Goal: Task Accomplishment & Management: Understand process/instructions

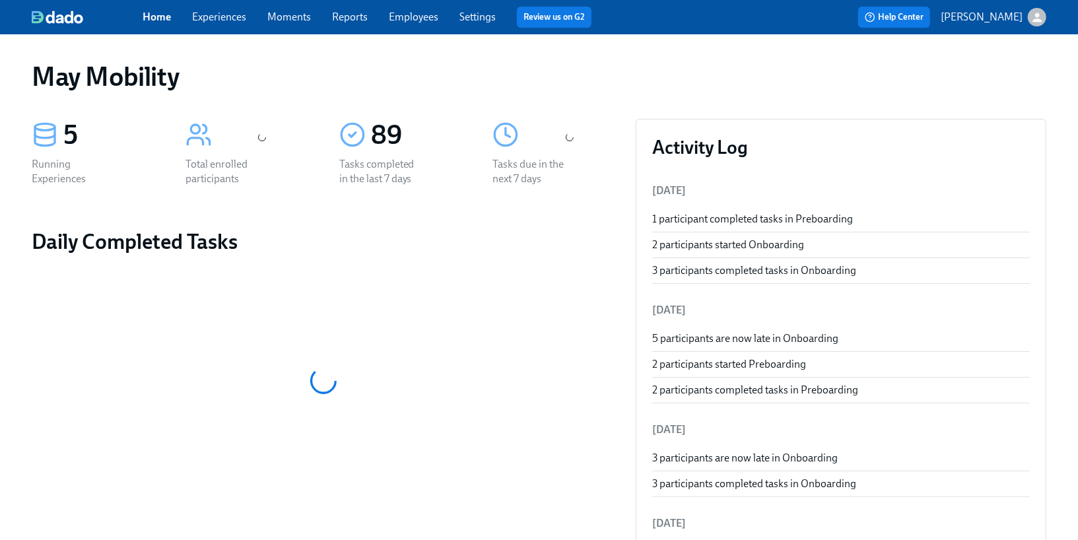
click at [224, 18] on link "Experiences" at bounding box center [219, 17] width 54 height 13
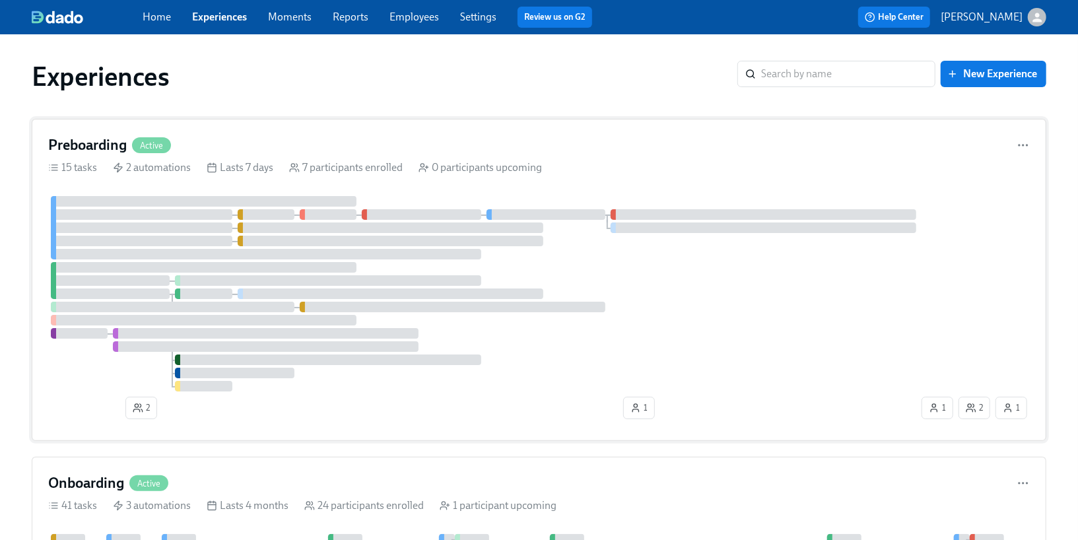
click at [193, 136] on div "Preboarding Active" at bounding box center [539, 145] width 982 height 20
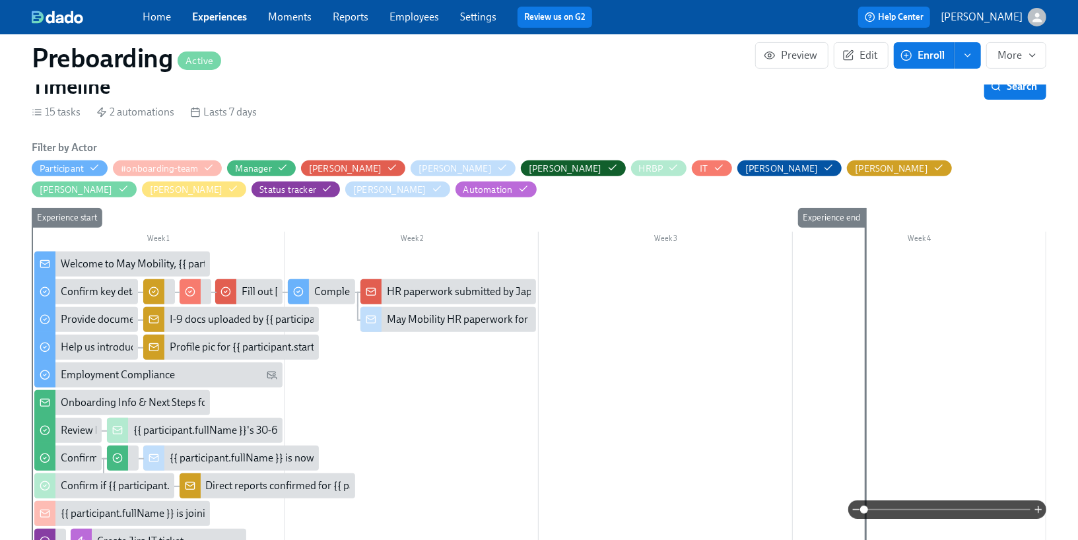
scroll to position [275, 0]
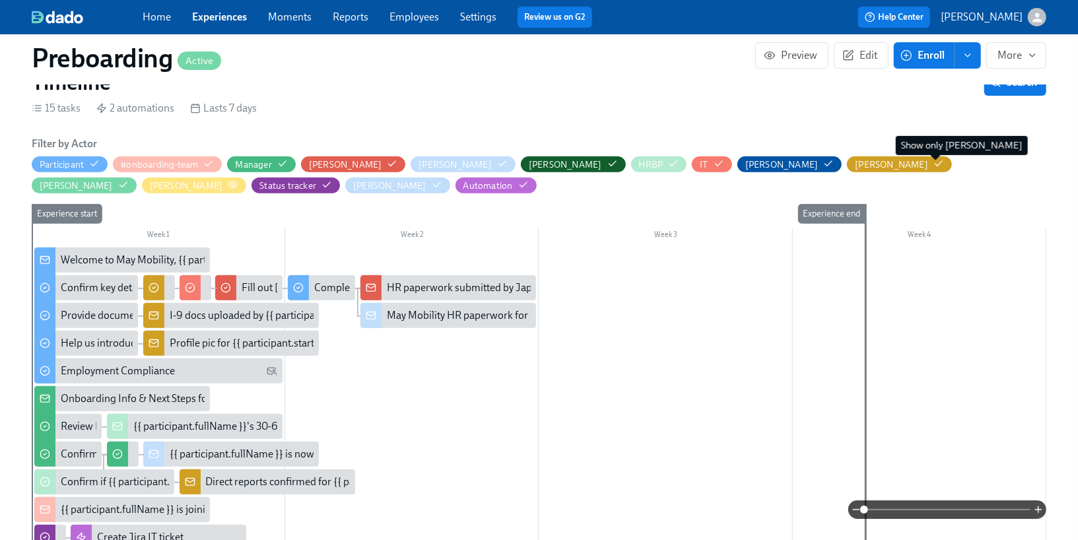
click at [238, 180] on icon "button" at bounding box center [233, 185] width 11 height 11
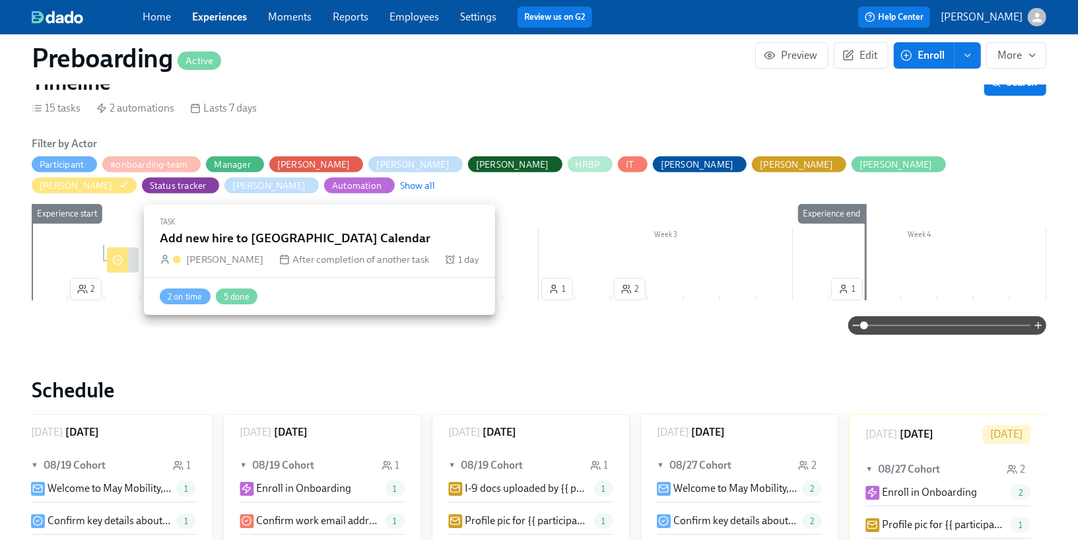
click at [123, 259] on div at bounding box center [117, 260] width 21 height 25
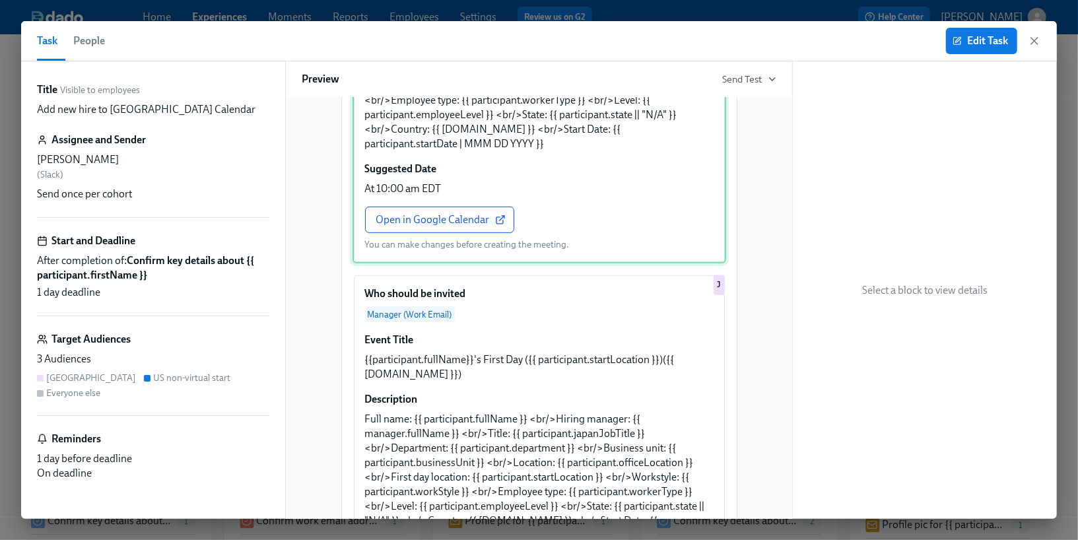
scroll to position [456, 0]
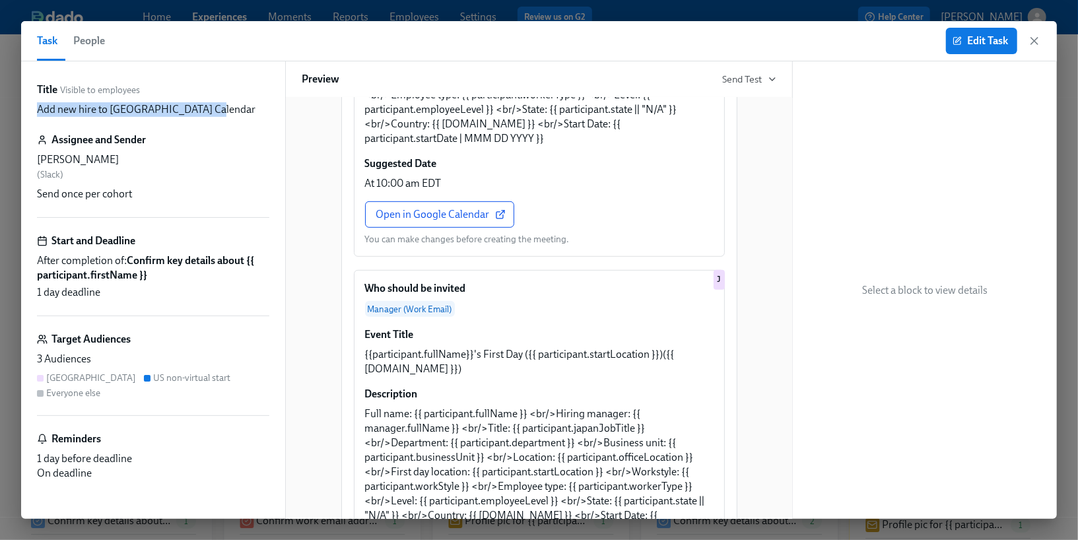
drag, startPoint x: 219, startPoint y: 106, endPoint x: 30, endPoint y: 106, distance: 189.5
click at [30, 106] on div "Title Visible to employees Add new hire to New Mayniac Calendar Assignee and Se…" at bounding box center [153, 290] width 264 height 458
copy p "Add new hire to [GEOGRAPHIC_DATA] Calendar"
click at [1034, 38] on icon "button" at bounding box center [1034, 40] width 13 height 13
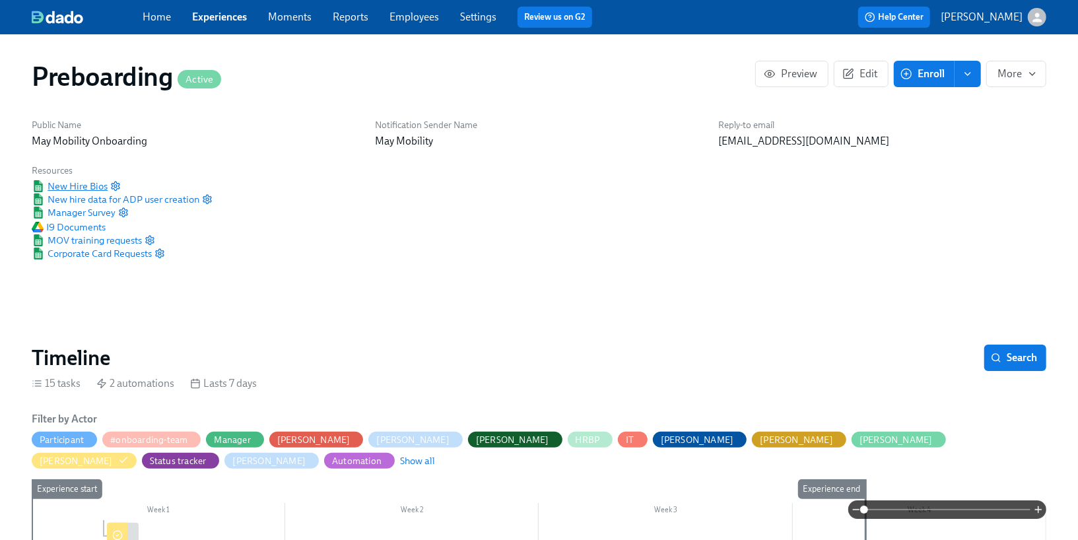
click at [72, 188] on span "New Hire Bios" at bounding box center [70, 186] width 76 height 13
click at [240, 25] on div "Home Experiences Moments Reports Employees Settings Review us on G2" at bounding box center [373, 17] width 460 height 21
click at [218, 16] on link "Experiences" at bounding box center [219, 17] width 55 height 13
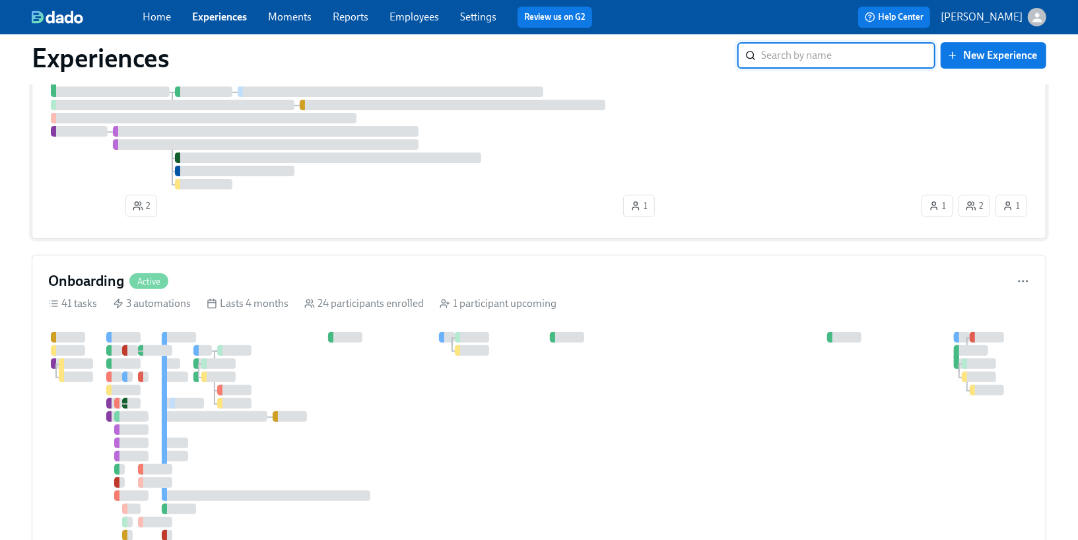
scroll to position [209, 0]
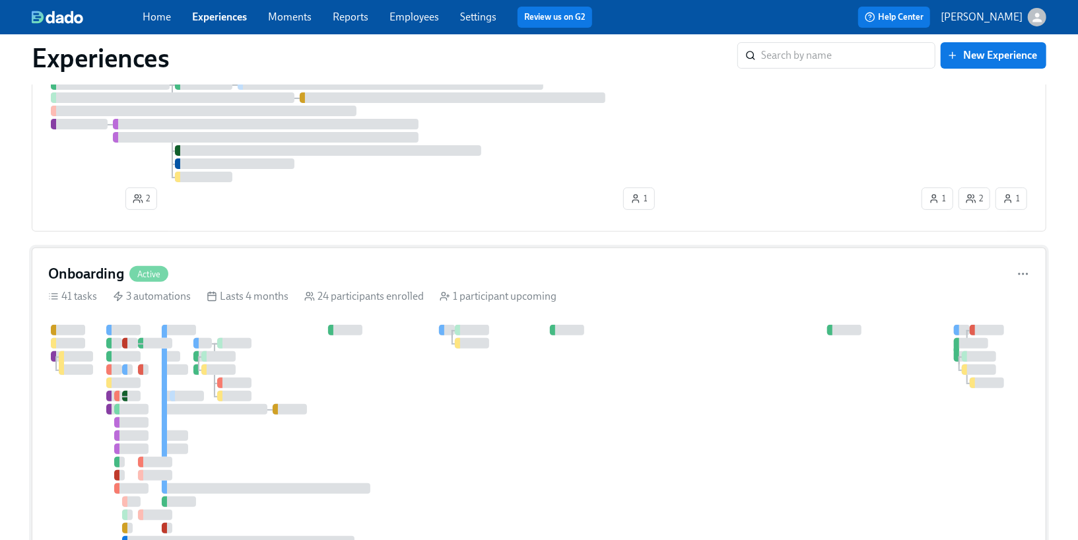
click at [240, 315] on div "Onboarding Active 41 tasks 3 automations Lasts 4 months 24 participants enrolle…" at bounding box center [539, 442] width 1015 height 388
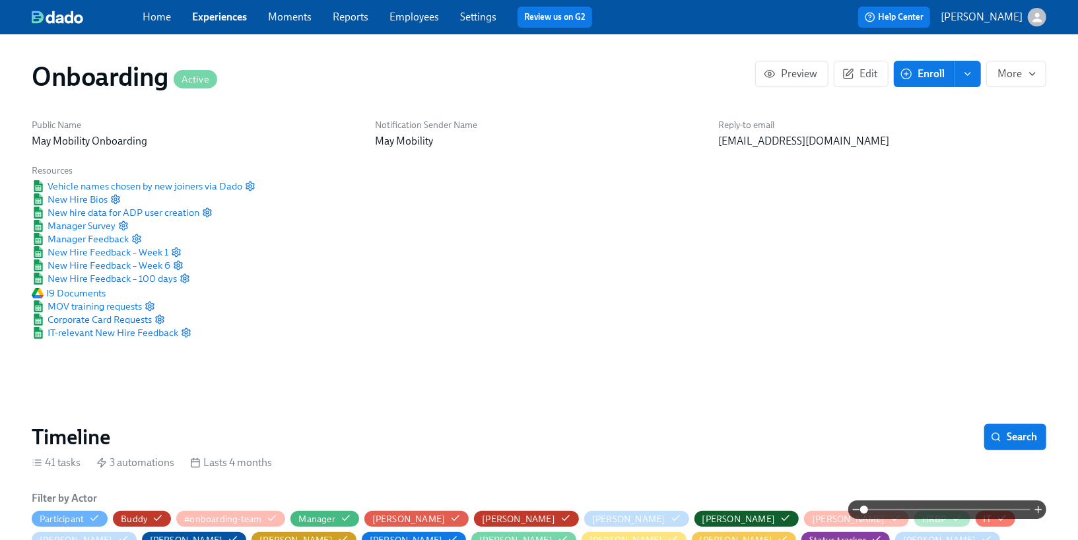
scroll to position [0, 6047]
drag, startPoint x: 168, startPoint y: 253, endPoint x: 104, endPoint y: 254, distance: 64.1
click at [55, 254] on div "New Hire Feedback – Week 1" at bounding box center [144, 252] width 224 height 13
drag, startPoint x: 204, startPoint y: 253, endPoint x: 57, endPoint y: 252, distance: 147.3
click at [57, 252] on div "New Hire Feedback – Week 1" at bounding box center [144, 252] width 224 height 13
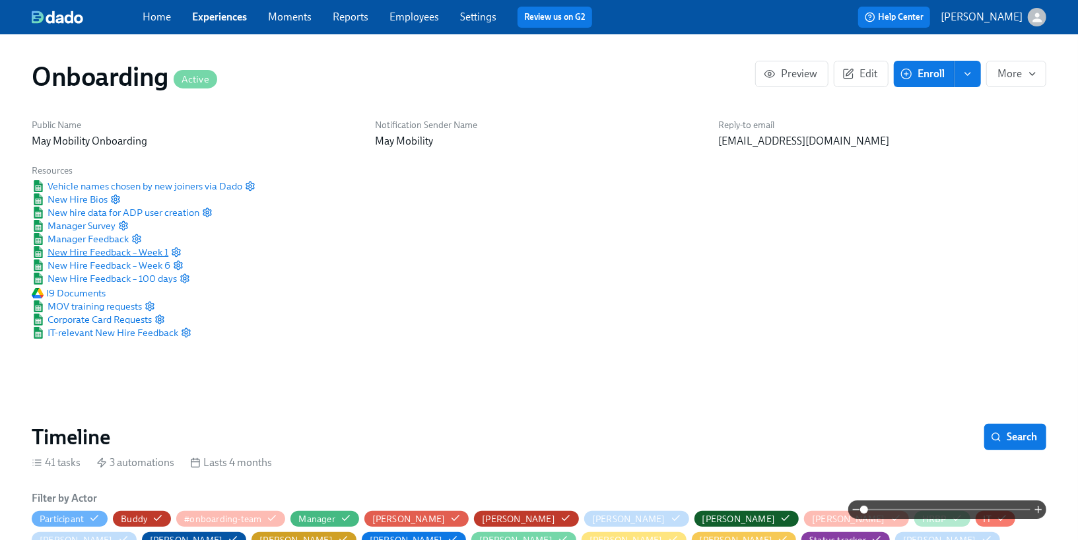
click at [153, 252] on span "New Hire Feedback – Week 1" at bounding box center [100, 252] width 137 height 13
click at [98, 227] on span "Manager Survey" at bounding box center [74, 225] width 84 height 13
click at [98, 236] on span "Manager Feedback" at bounding box center [80, 238] width 97 height 13
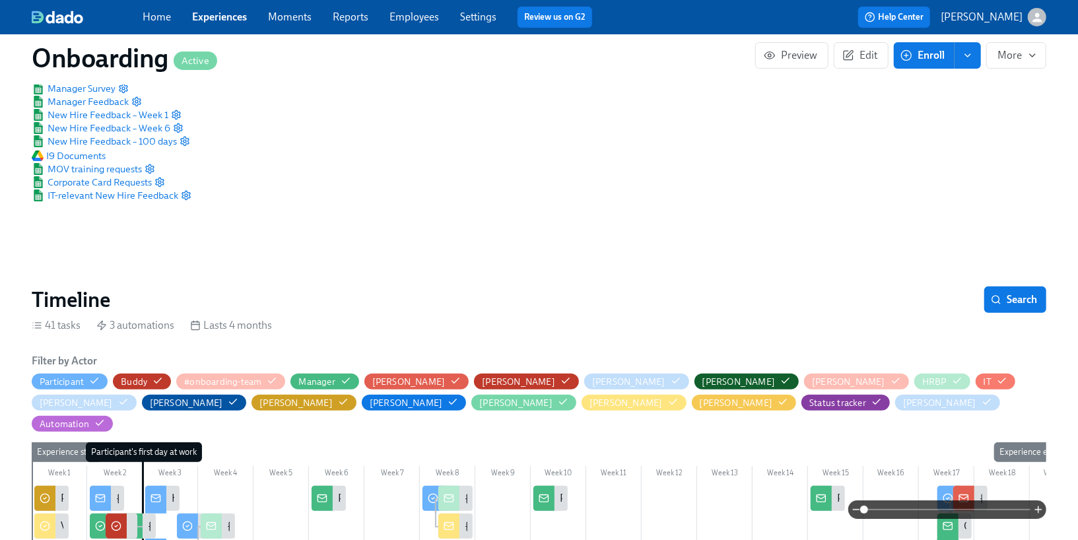
scroll to position [146, 0]
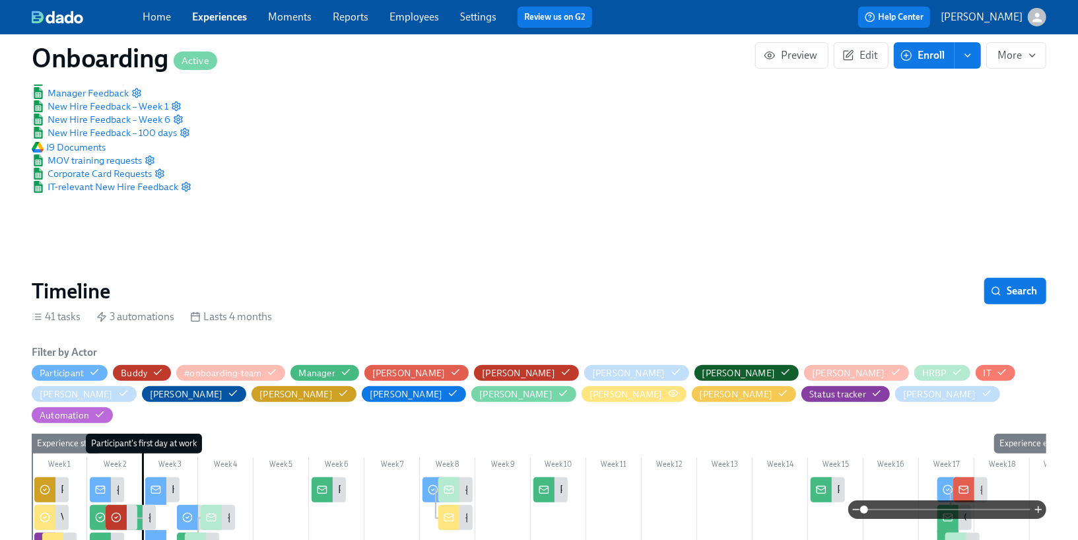
click at [668, 392] on icon "button" at bounding box center [673, 393] width 11 height 11
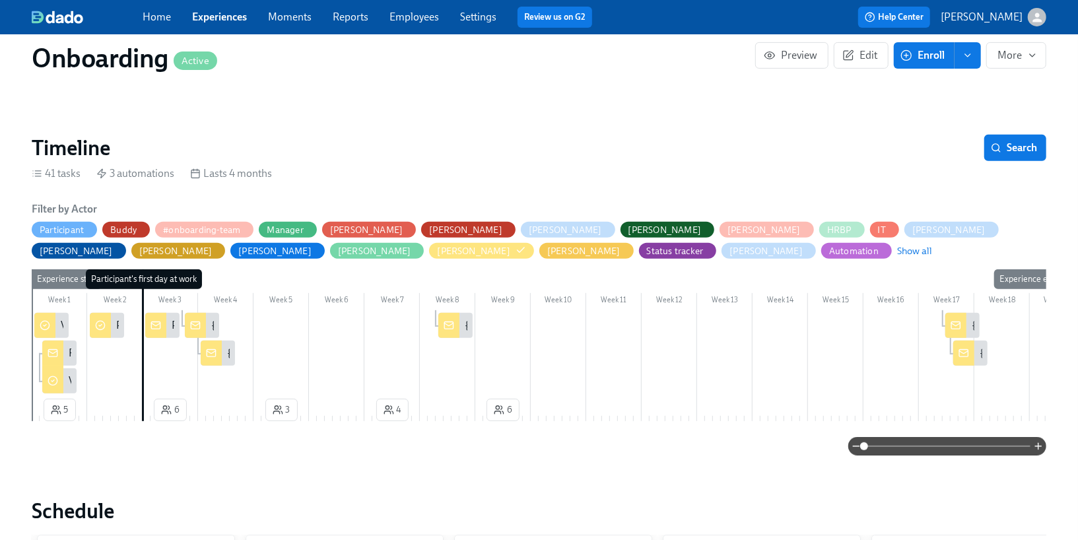
scroll to position [306, 0]
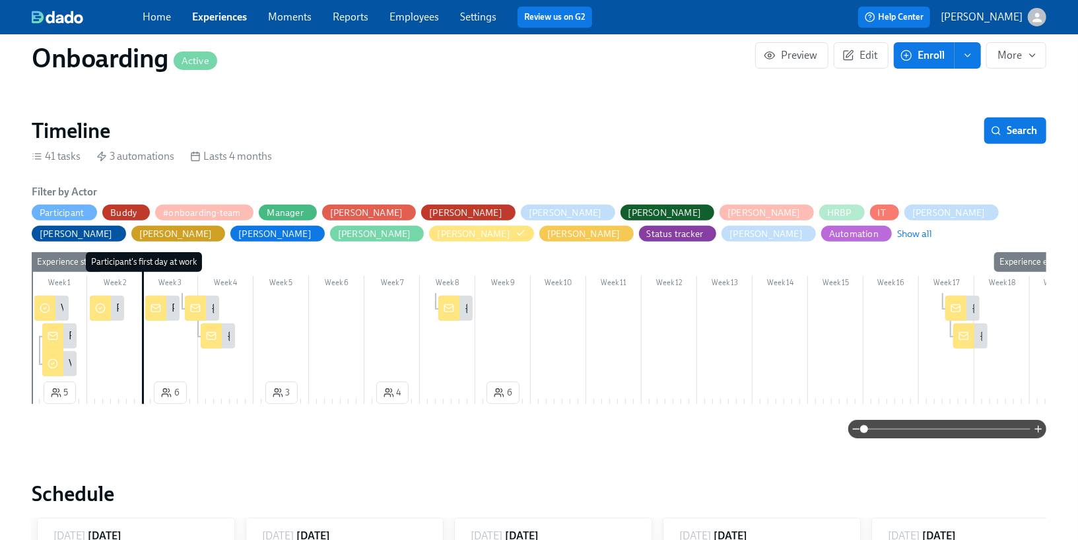
click at [68, 336] on div "Review 'consider' background check" at bounding box center [59, 336] width 34 height 25
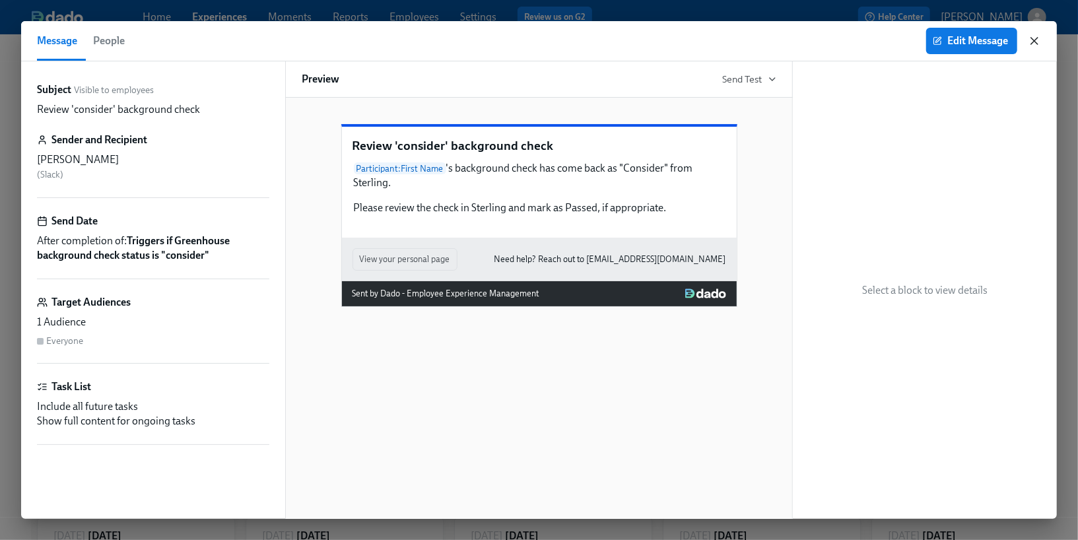
click at [1033, 36] on icon "button" at bounding box center [1034, 40] width 13 height 13
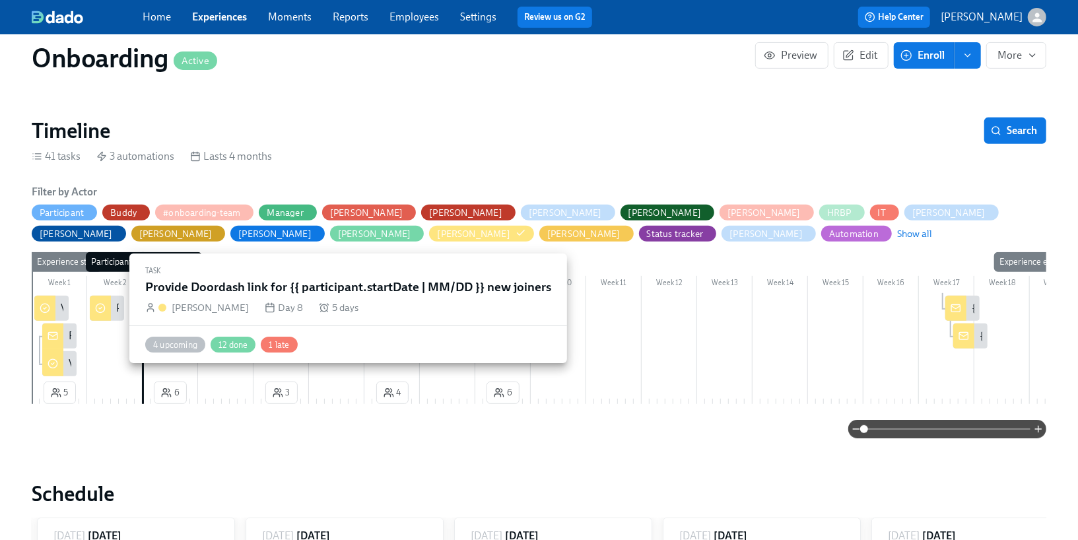
click at [108, 313] on div at bounding box center [100, 308] width 21 height 25
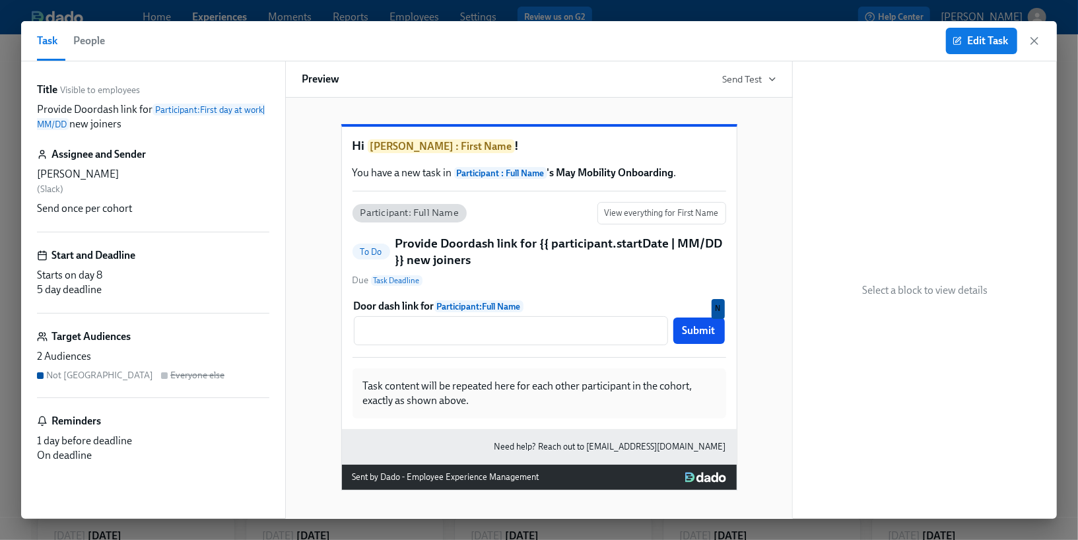
drag, startPoint x: 36, startPoint y: 108, endPoint x: 132, endPoint y: 119, distance: 97.1
click at [132, 119] on div "Title Visible to employees Provide Doordash link for Participant : First day at…" at bounding box center [153, 290] width 264 height 458
copy p "Provide Doordash link for Participant : First day at work | MM/DD new joiners"
